Goal: Information Seeking & Learning: Learn about a topic

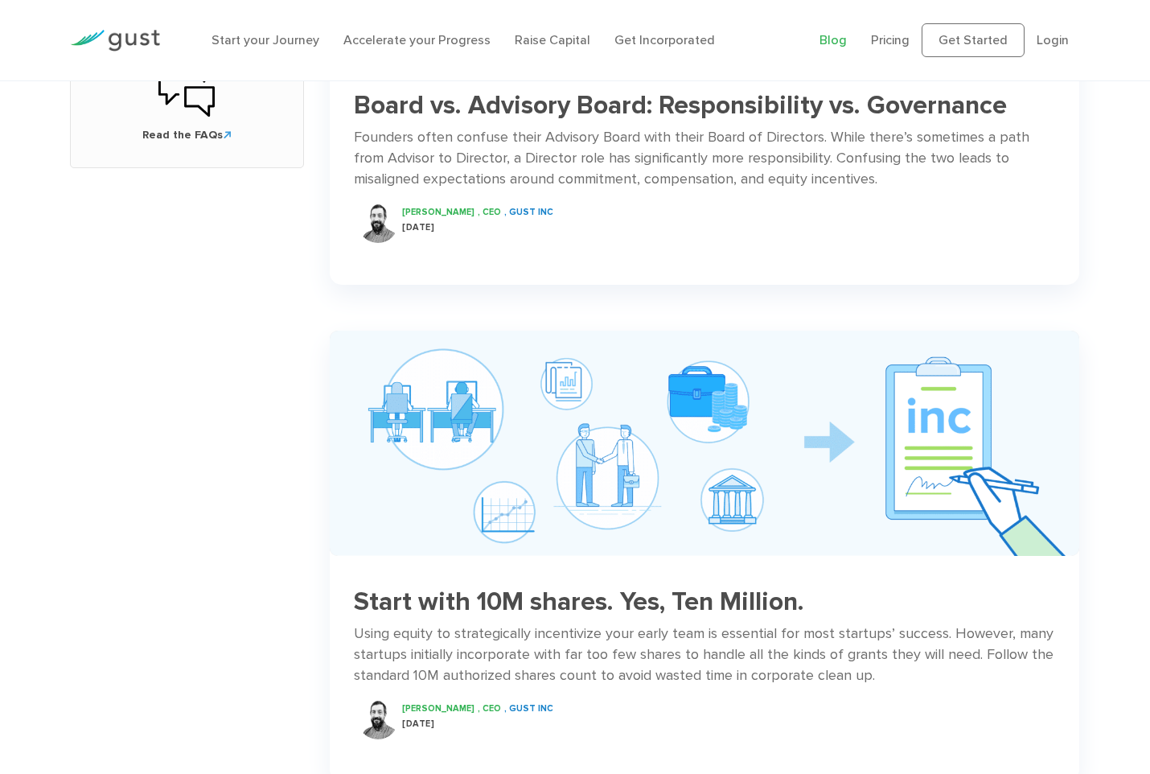
click at [91, 589] on div "Search Ready to launch your startup? can help." at bounding box center [187, 603] width 259 height 2531
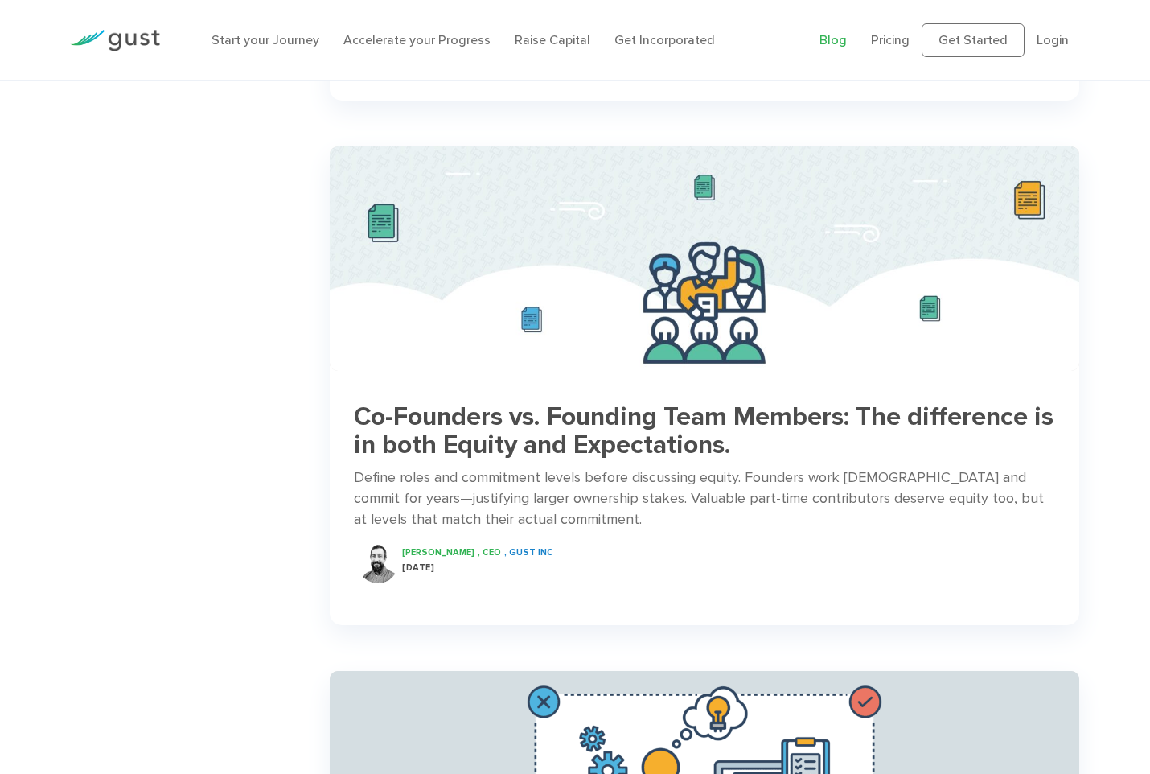
scroll to position [1890, 0]
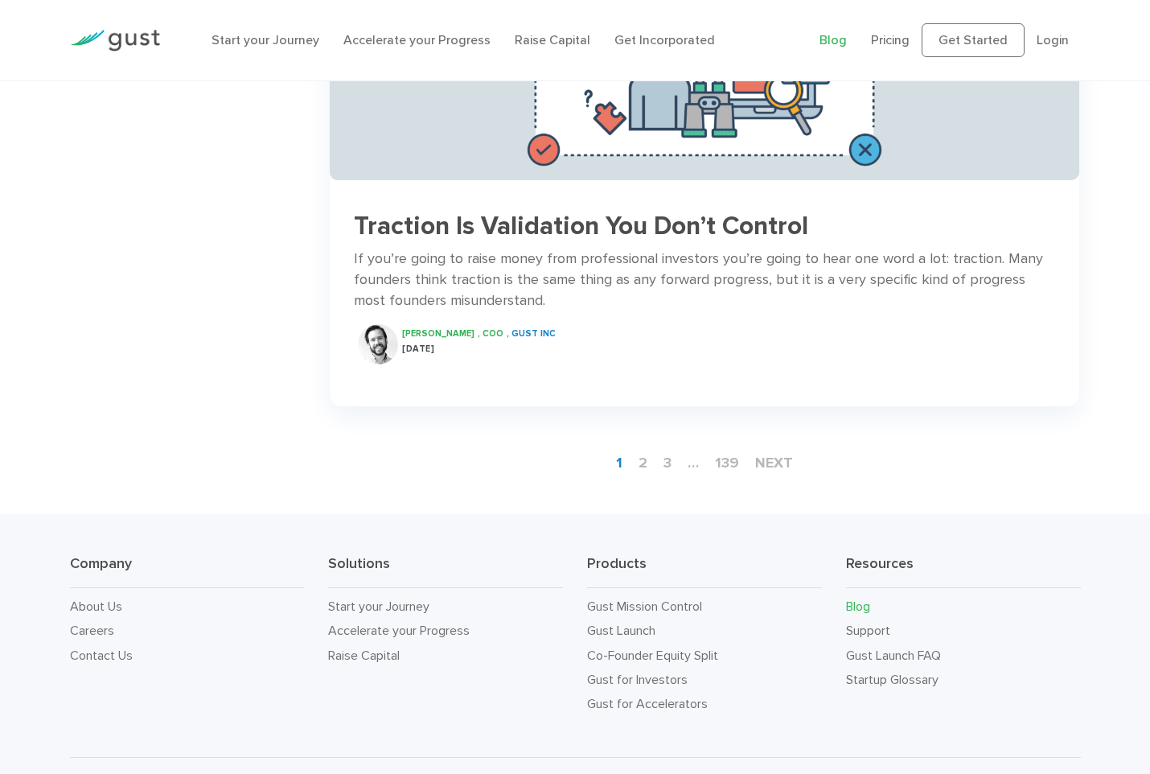
scroll to position [2326, 0]
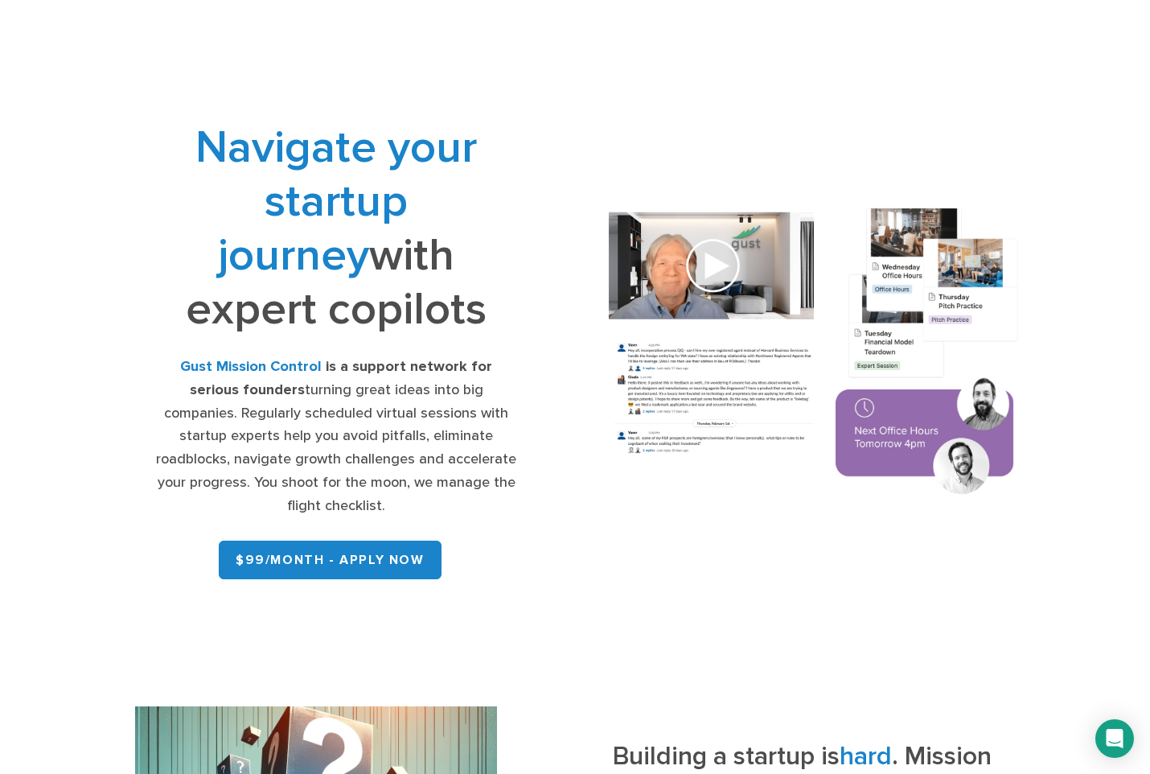
click at [306, 399] on div "Gust Mission Control is a support network for serious founders turning great id…" at bounding box center [336, 436] width 363 height 162
click at [206, 420] on div "Gust Mission Control is a support network for serious founders turning great id…" at bounding box center [336, 436] width 363 height 162
click at [183, 449] on div "Gust Mission Control is a support network for serious founders turning great id…" at bounding box center [336, 436] width 363 height 162
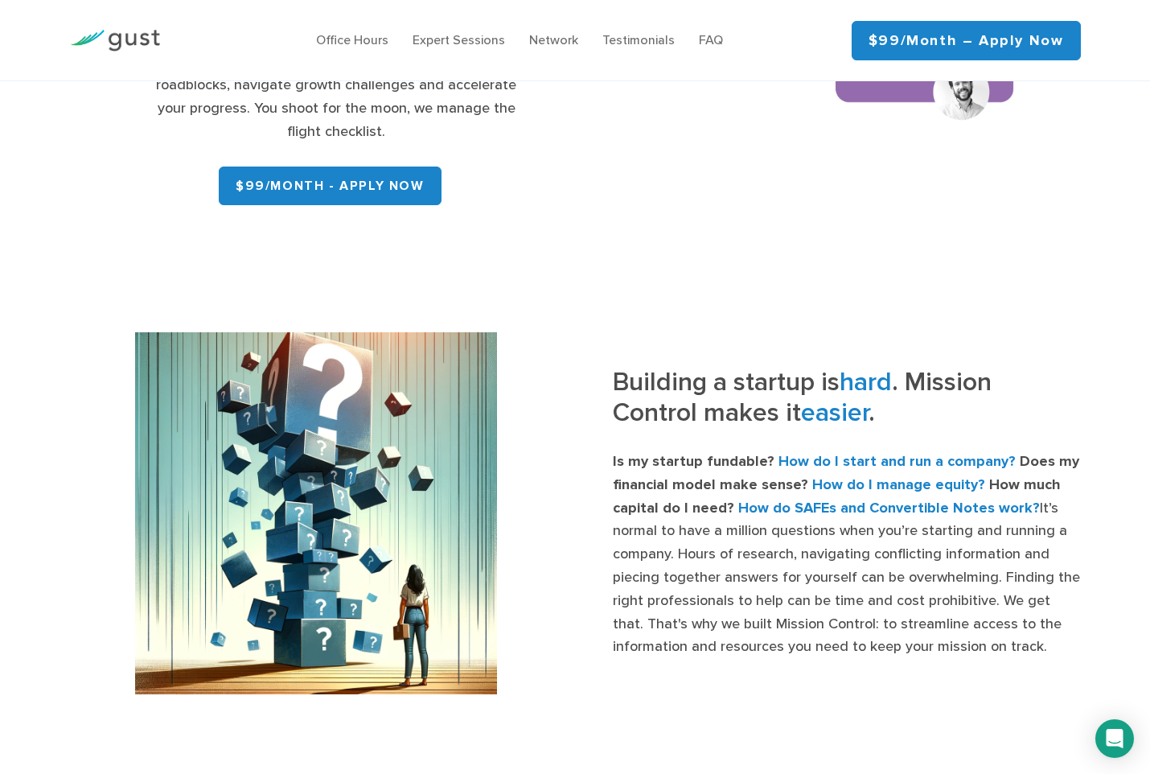
scroll to position [402, 0]
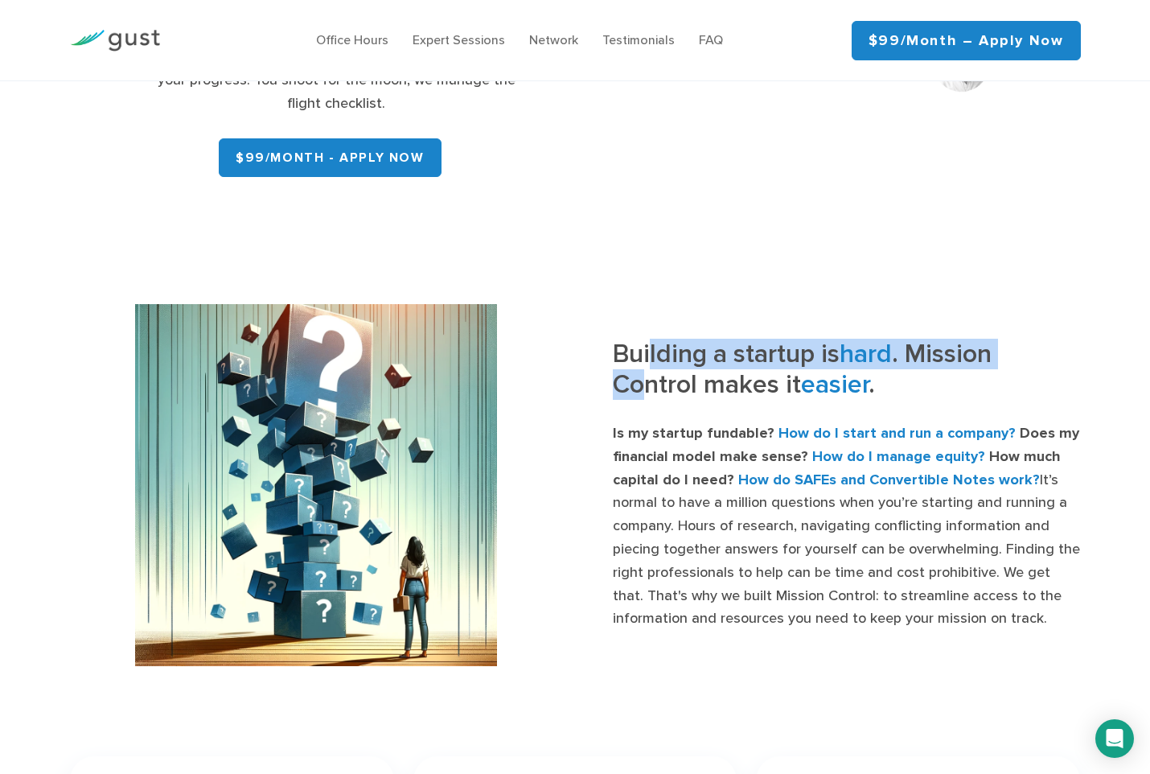
drag, startPoint x: 653, startPoint y: 331, endPoint x: 643, endPoint y: 364, distance: 34.4
click at [643, 364] on h3 "Building a startup is hard . Mission Control makes it easier ." at bounding box center [847, 375] width 468 height 72
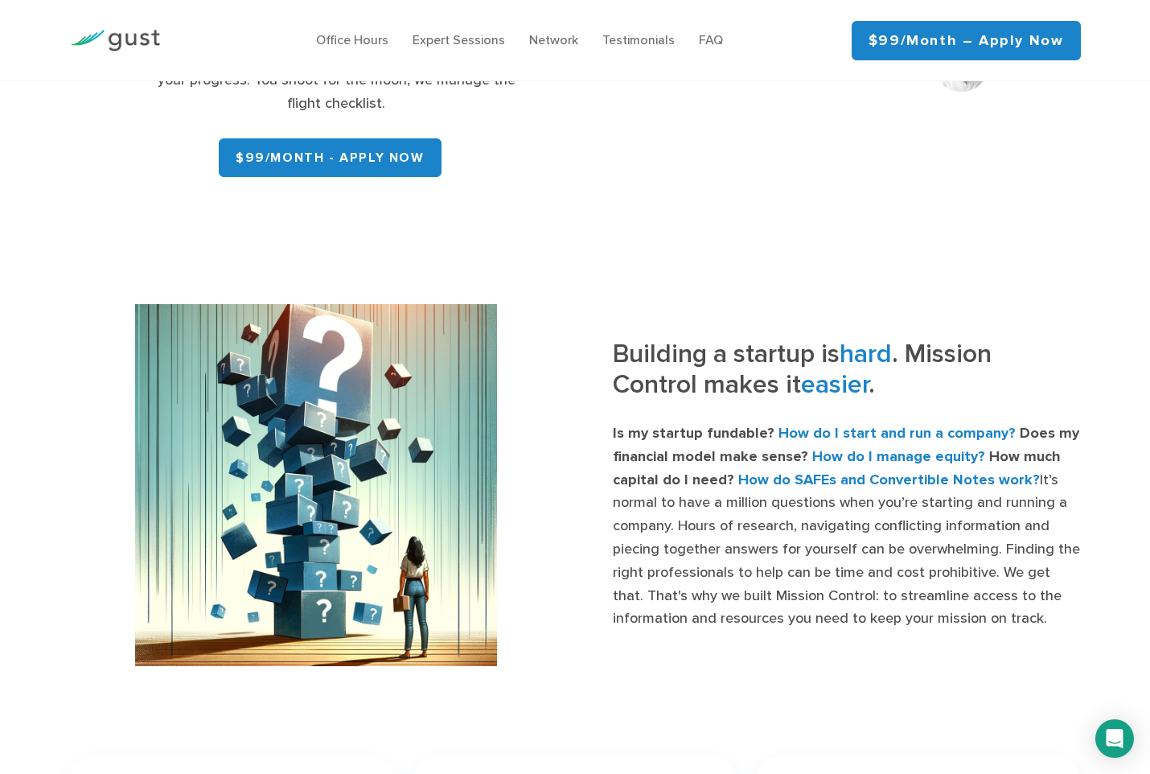
drag, startPoint x: 643, startPoint y: 364, endPoint x: 643, endPoint y: 410, distance: 45.8
click at [643, 425] on strong "Is my startup fundable?" at bounding box center [694, 433] width 162 height 17
click at [648, 425] on strong "Is my startup fundable?" at bounding box center [694, 433] width 162 height 17
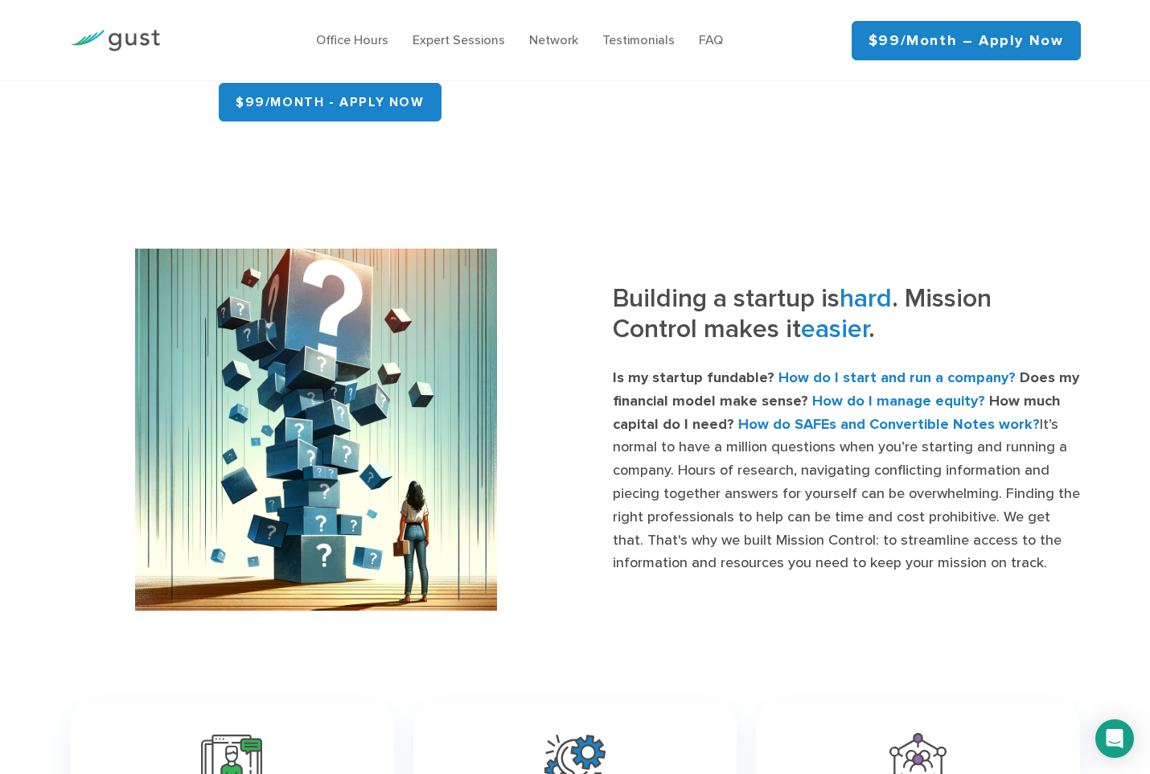
scroll to position [483, 0]
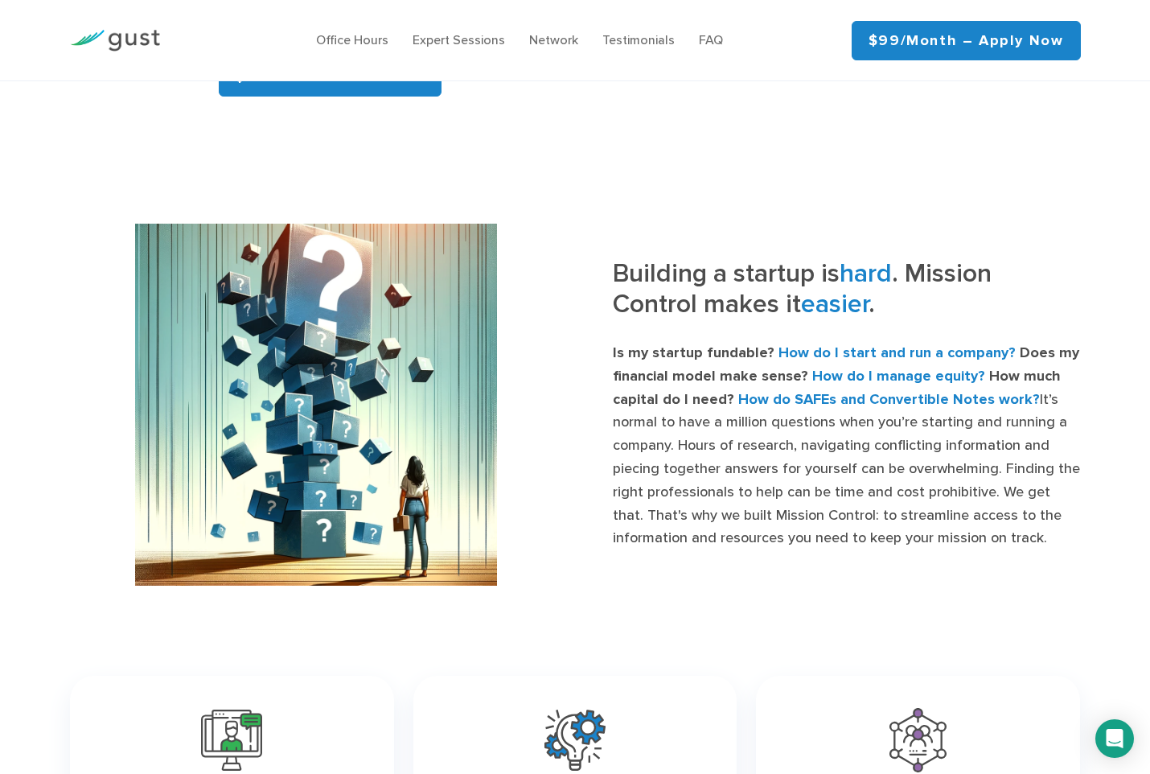
click at [648, 404] on p "Is my startup fundable? How do I start and run a company? Does my financial mod…" at bounding box center [847, 446] width 468 height 208
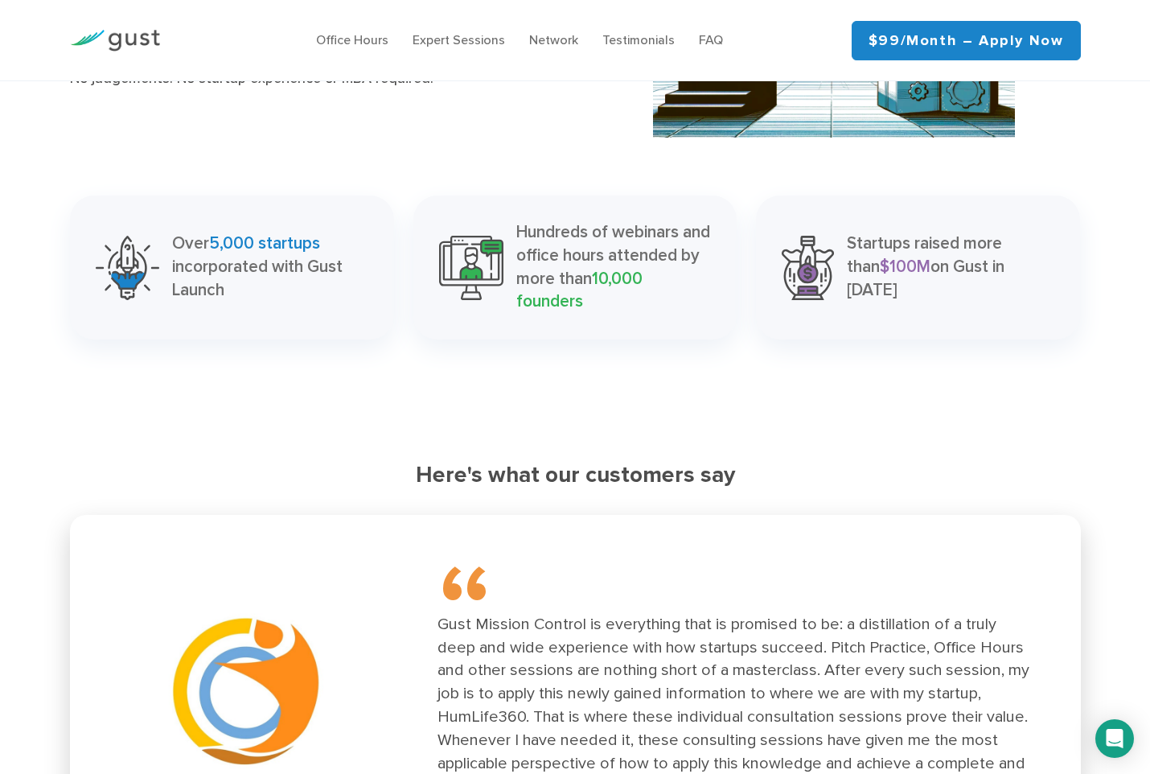
scroll to position [1360, 0]
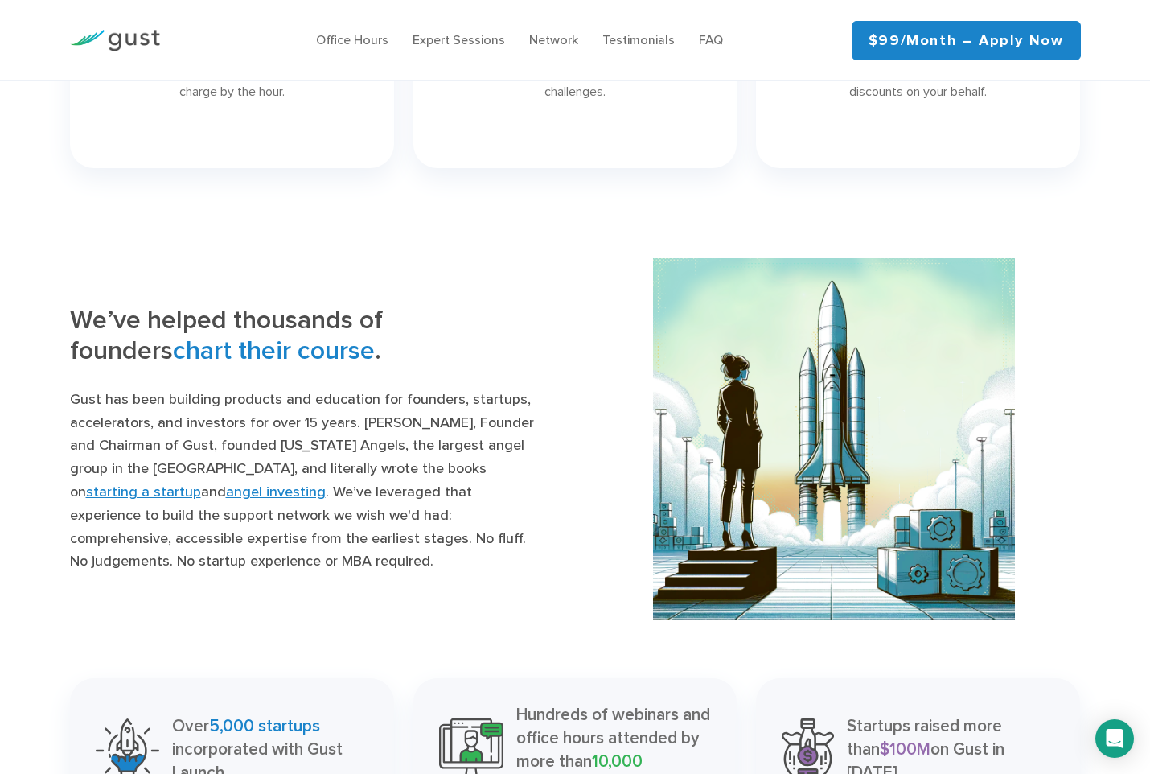
click at [314, 421] on p "Gust has been building products and education for founders, startups, accelerat…" at bounding box center [304, 480] width 468 height 185
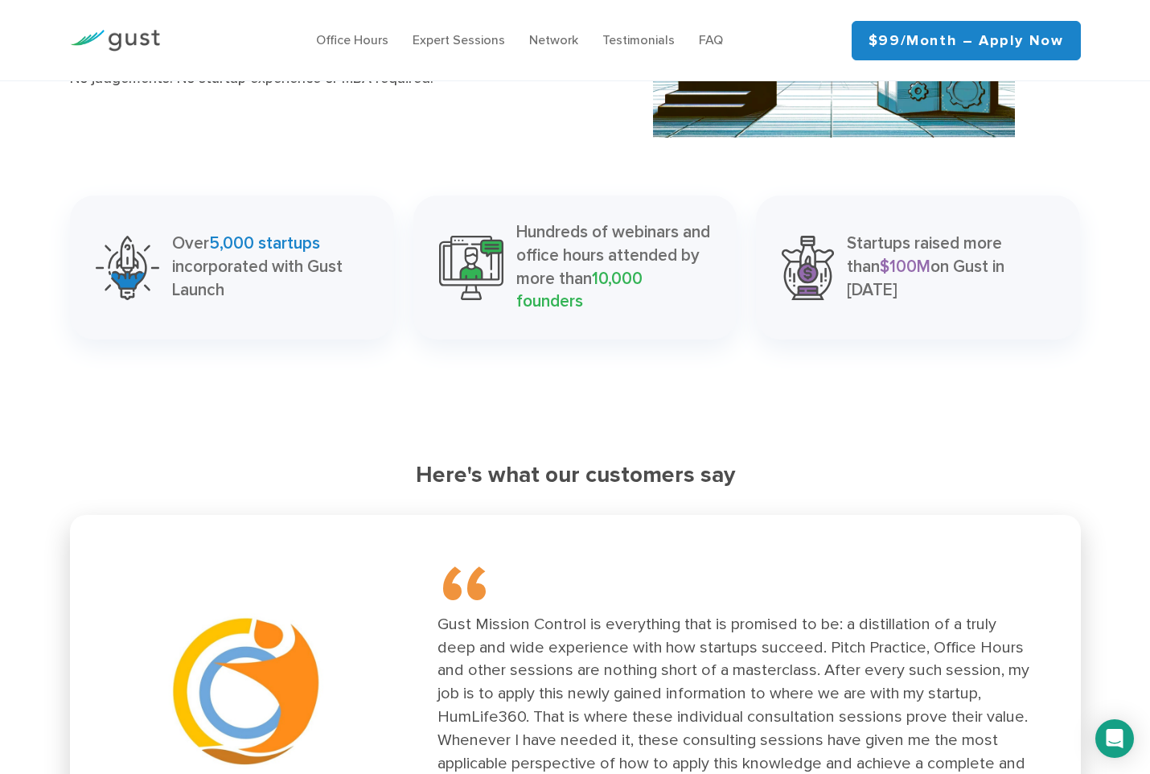
scroll to position [1923, 0]
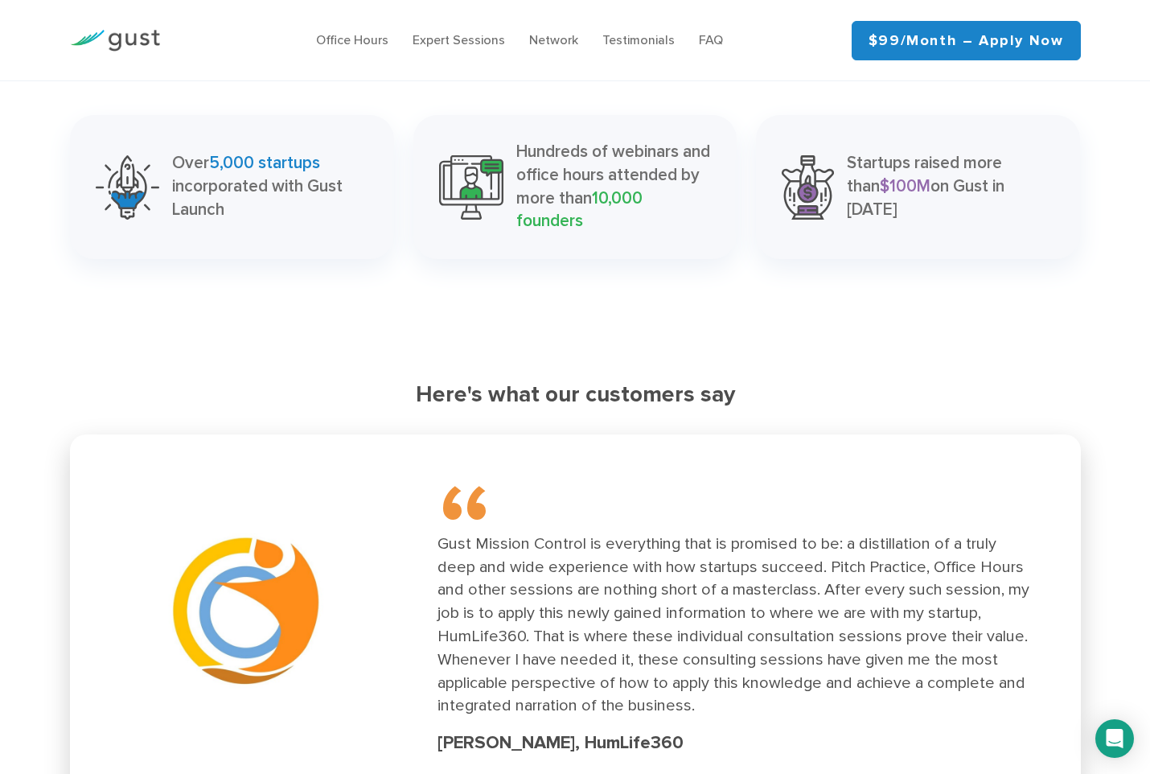
click at [856, 543] on div "Gust Mission Control is everything that is promised to be: a distillation of a …" at bounding box center [734, 624] width 593 height 185
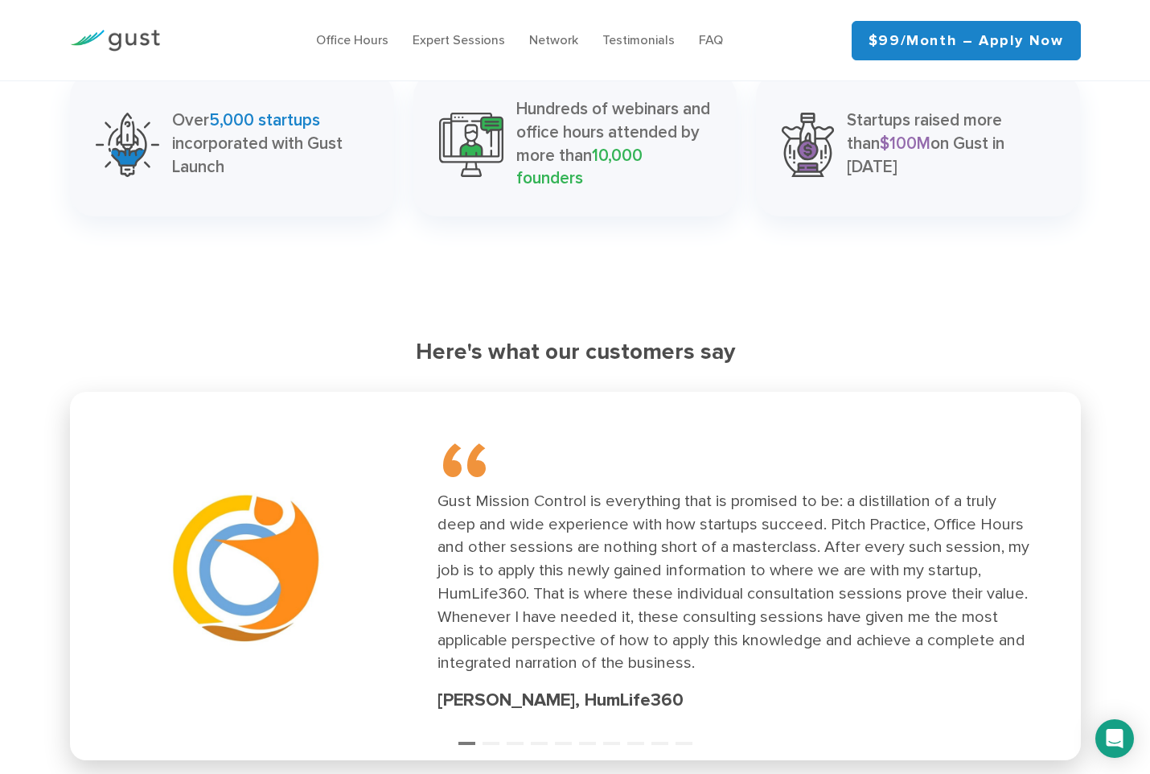
scroll to position [2003, 0]
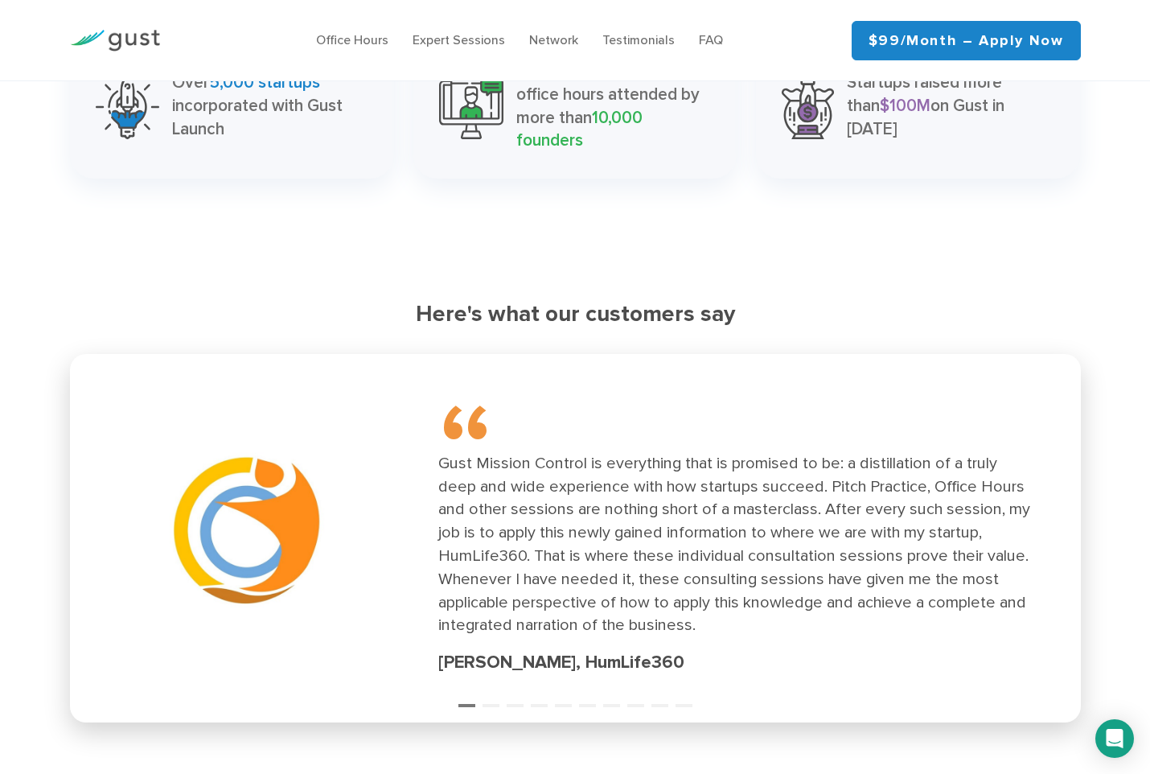
drag, startPoint x: 779, startPoint y: 463, endPoint x: 790, endPoint y: 488, distance: 27.4
click at [790, 488] on div "Gust Mission Control is everything that is promised to be: a distillation of a …" at bounding box center [734, 544] width 593 height 185
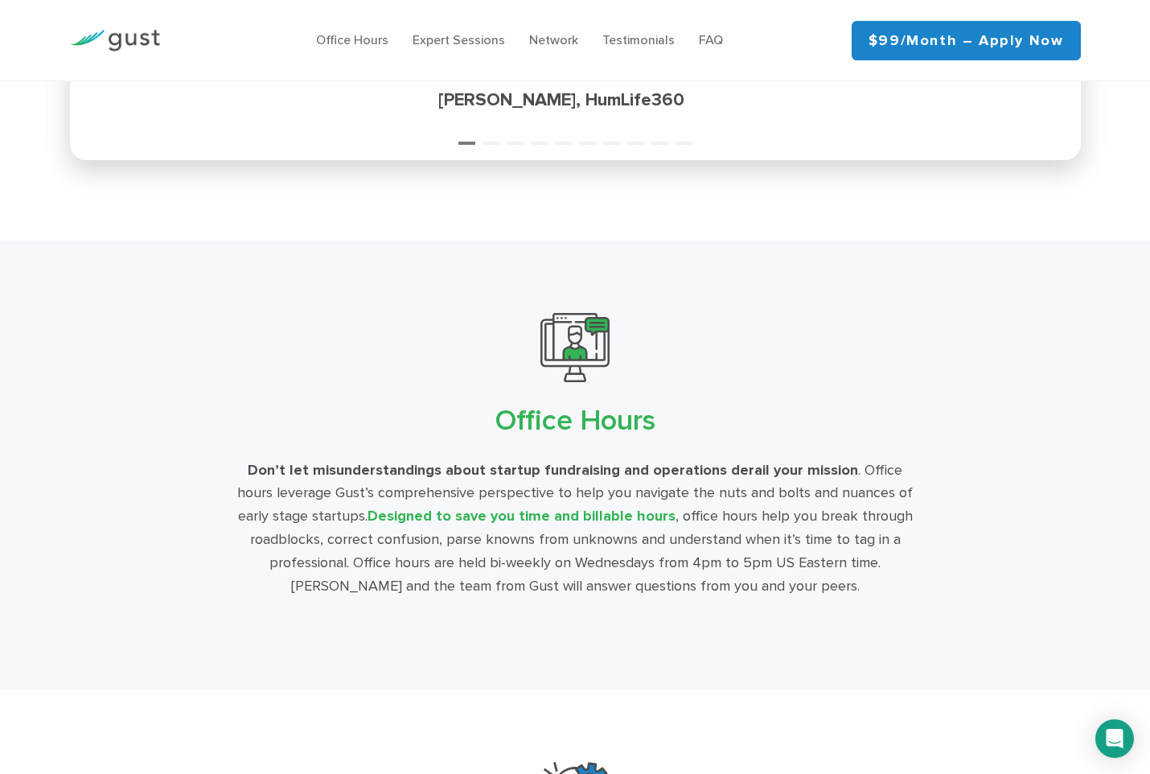
scroll to position [2566, 0]
click at [1021, 446] on div "Office Hours Don’t let misunderstandings about startup fundraising and operatio…" at bounding box center [576, 455] width 992 height 286
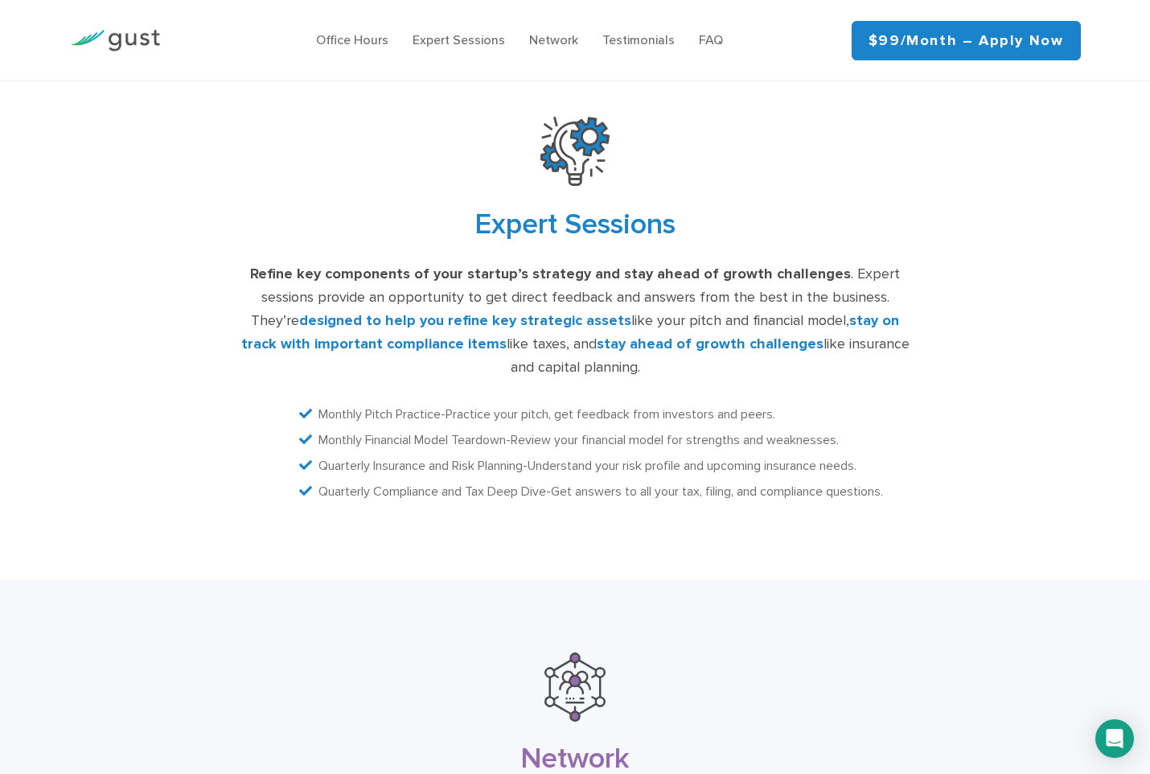
scroll to position [3210, 0]
drag, startPoint x: 681, startPoint y: 340, endPoint x: 711, endPoint y: 371, distance: 42.7
click at [711, 371] on div "Expert Sessions Refine key components of your startup’s strategy and stay ahead…" at bounding box center [576, 312] width 992 height 391
click at [1004, 389] on div "Expert Sessions Refine key components of your startup’s strategy and stay ahead…" at bounding box center [576, 312] width 992 height 391
drag, startPoint x: 895, startPoint y: 347, endPoint x: 920, endPoint y: 413, distance: 69.8
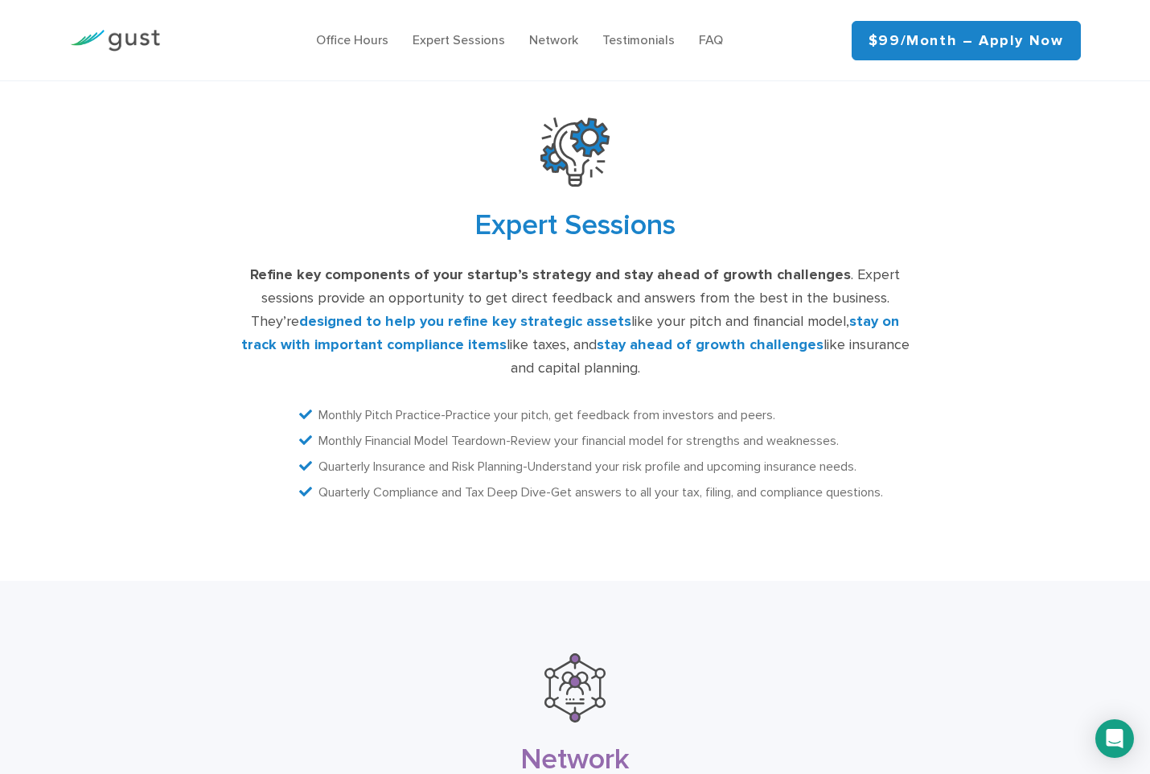
click at [920, 413] on div "Expert Sessions Refine key components of your startup’s strategy and stay ahead…" at bounding box center [576, 312] width 992 height 391
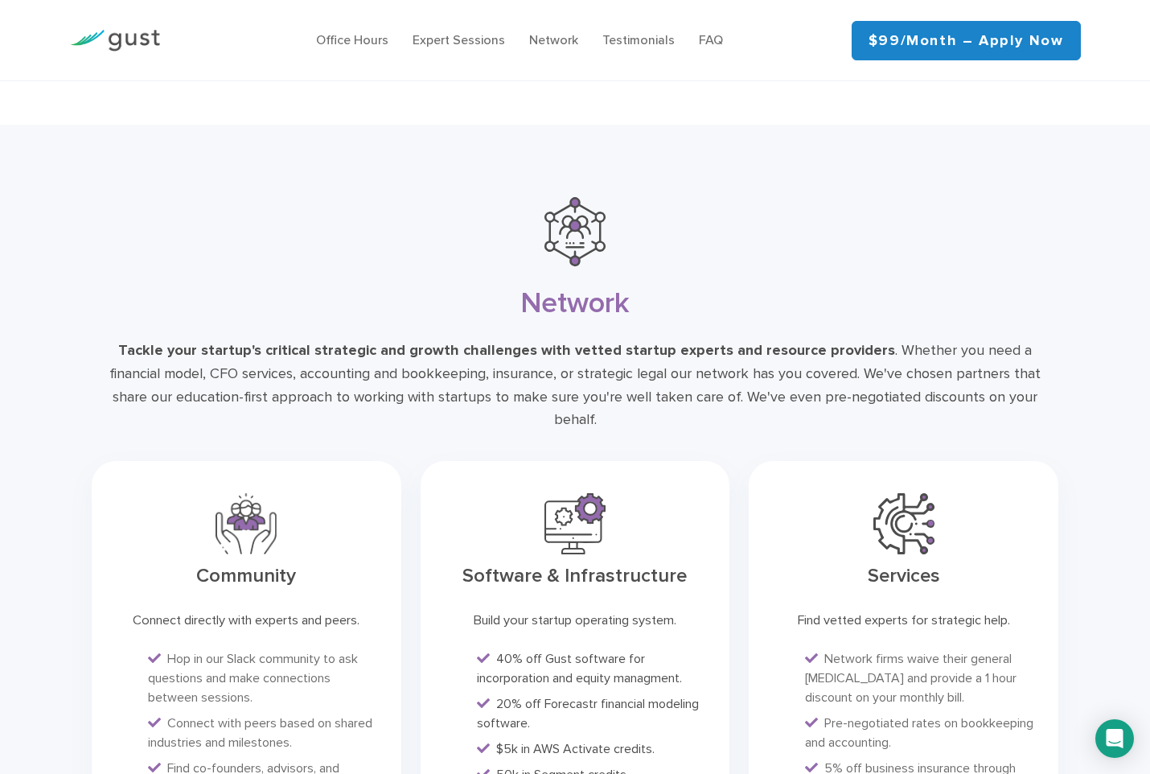
scroll to position [3853, 0]
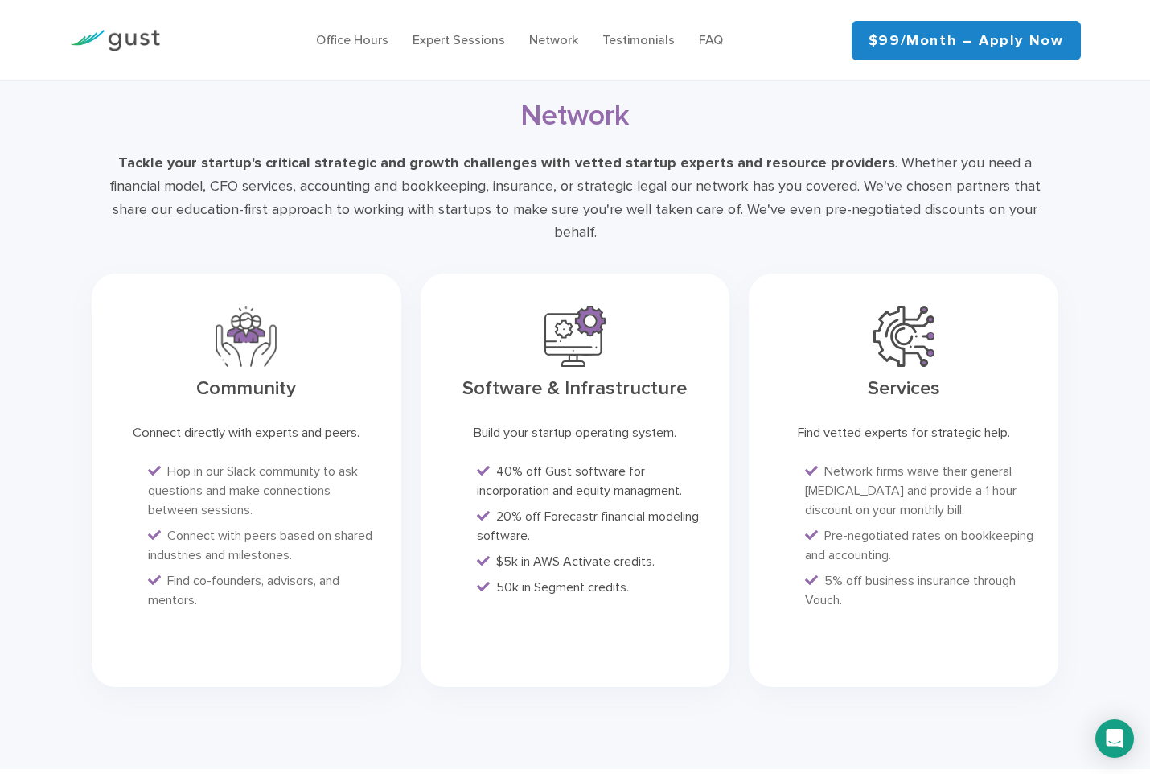
click at [750, 480] on div "Services Find vetted experts for strategic help. Network firms waive their gene…" at bounding box center [904, 479] width 310 height 413
click at [900, 39] on link "$99/month – Apply Now" at bounding box center [966, 40] width 229 height 39
